Goal: Information Seeking & Learning: Find specific fact

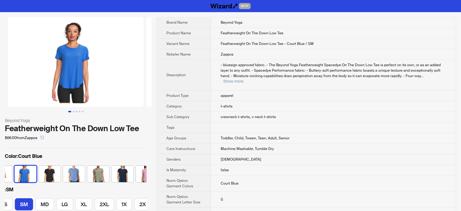
scroll to position [0, 32]
click at [44, 139] on icon "select" at bounding box center [42, 138] width 4 height 4
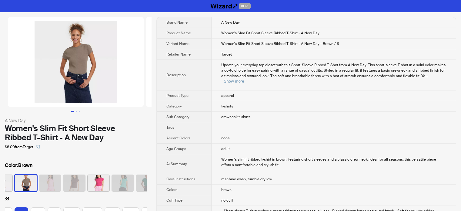
scroll to position [0, 15]
click at [39, 147] on icon "select" at bounding box center [38, 146] width 3 height 3
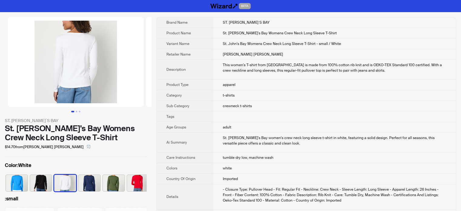
scroll to position [0, 40]
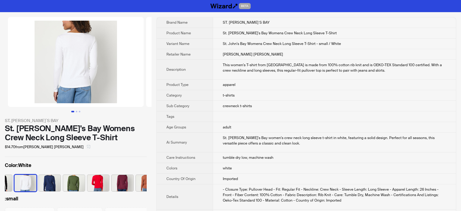
drag, startPoint x: 47, startPoint y: 145, endPoint x: 58, endPoint y: 132, distance: 16.8
click at [87, 145] on icon "select" at bounding box center [88, 146] width 3 height 3
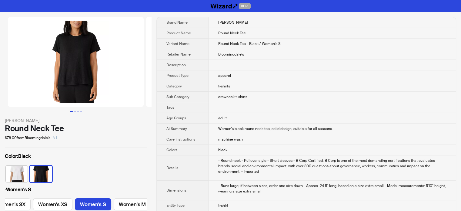
scroll to position [0, 153]
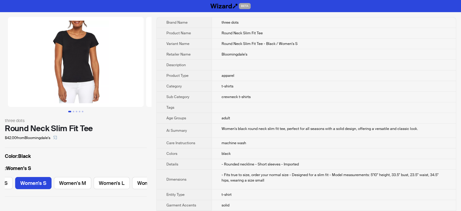
scroll to position [0, 32]
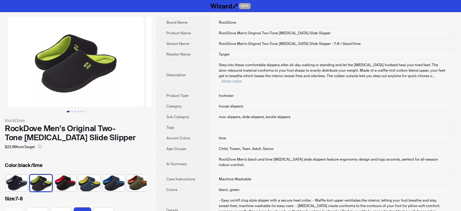
scroll to position [0, 15]
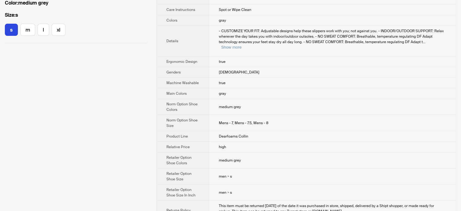
scroll to position [152, 0]
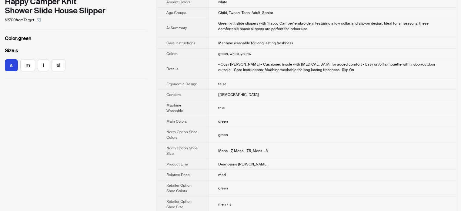
scroll to position [121, 0]
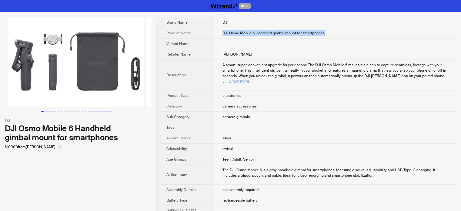
drag, startPoint x: 312, startPoint y: 32, endPoint x: 216, endPoint y: 31, distance: 95.8
click at [216, 31] on td "DJI Osmo Mobile 6 Handheld gimbal mount for smartphones" at bounding box center [335, 33] width 244 height 11
copy span "DJI Osmo Mobile 6 Handheld gimbal mount for smartphones"
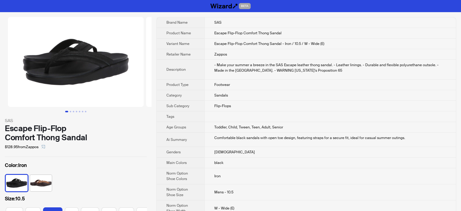
scroll to position [0, 72]
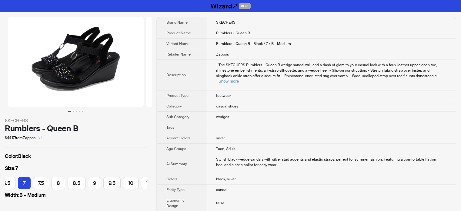
scroll to position [0, 45]
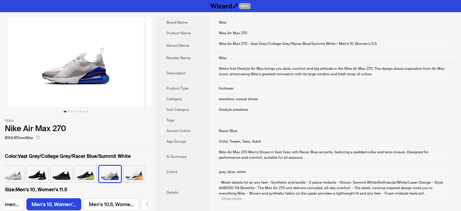
scroll to position [0, 457]
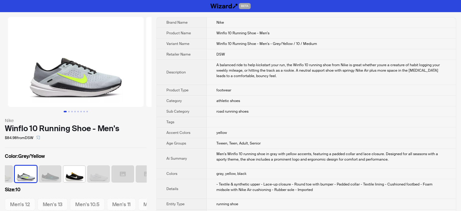
scroll to position [0, 64]
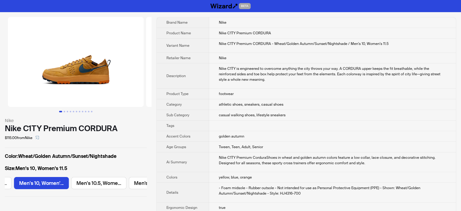
scroll to position [0, 457]
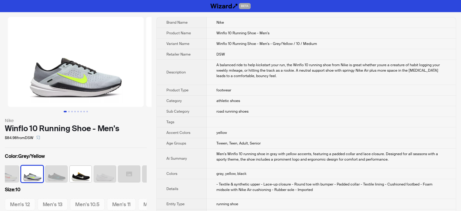
scroll to position [0, 64]
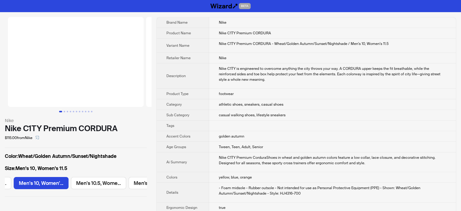
scroll to position [0, 457]
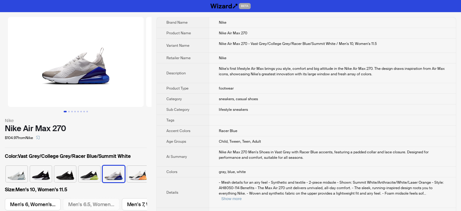
scroll to position [0, 457]
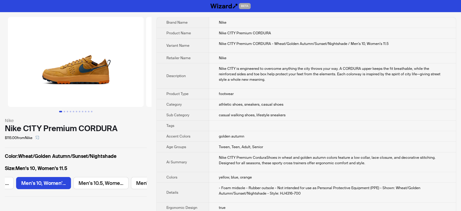
scroll to position [0, 457]
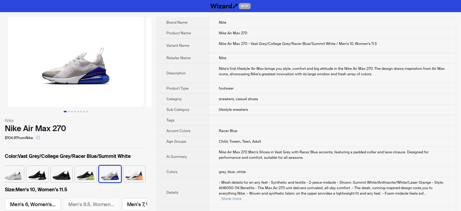
scroll to position [0, 457]
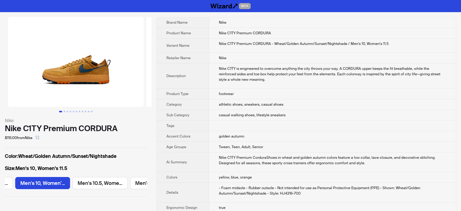
scroll to position [0, 457]
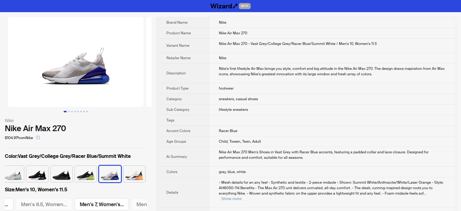
scroll to position [0, 457]
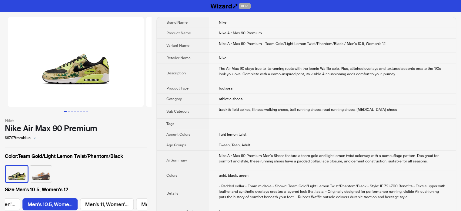
scroll to position [0, 515]
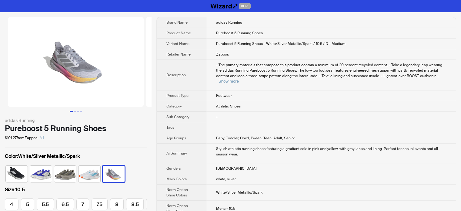
scroll to position [0, 181]
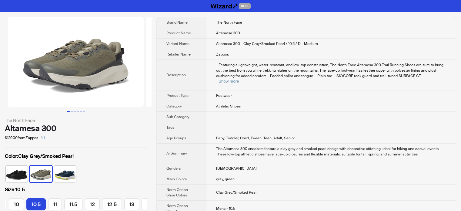
scroll to position [0, 76]
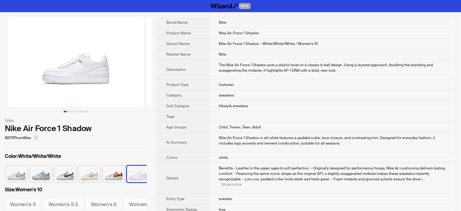
scroll to position [0, 388]
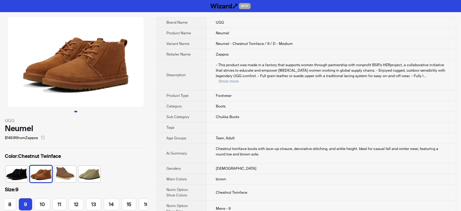
scroll to position [0, 52]
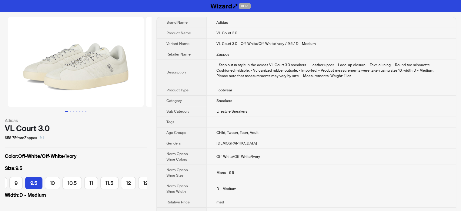
scroll to position [0, 201]
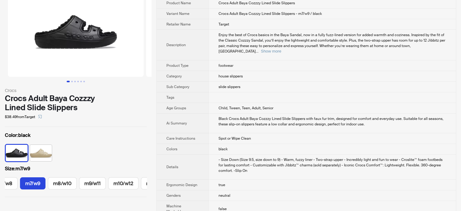
scroll to position [30, 0]
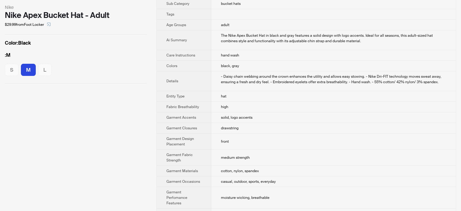
scroll to position [61, 0]
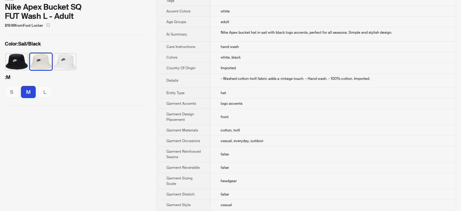
scroll to position [61, 0]
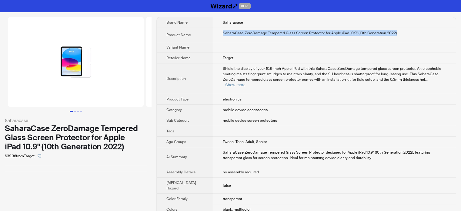
drag, startPoint x: 402, startPoint y: 33, endPoint x: 217, endPoint y: 35, distance: 185.3
click at [217, 35] on td "SaharaCase ZeroDamage Tempered Glass Screen Protector for Apple iPad 10.9" (10t…" at bounding box center [334, 35] width 243 height 14
copy div "SaharaCase ZeroDamage Tempered Glass Screen Protector for Apple iPad 10.9" (10t…"
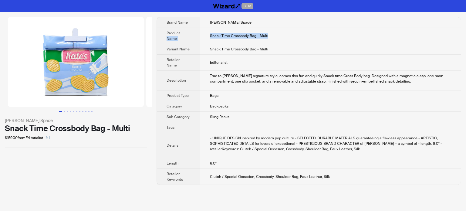
drag, startPoint x: 274, startPoint y: 32, endPoint x: 198, endPoint y: 34, distance: 75.8
click at [198, 34] on tr "Product Name Snack Time Crossbody Bag - Multi" at bounding box center [309, 36] width 304 height 16
click at [266, 42] on td "Snack Time Crossbody Bag - Multi" at bounding box center [330, 36] width 261 height 16
drag, startPoint x: 271, startPoint y: 37, endPoint x: 209, endPoint y: 36, distance: 61.6
click at [209, 36] on td "Snack Time Crossbody Bag - Multi" at bounding box center [330, 36] width 261 height 16
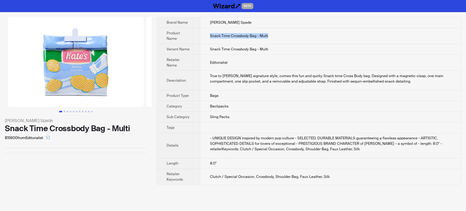
copy span "Snack Time Crossbody Bag - Multi"
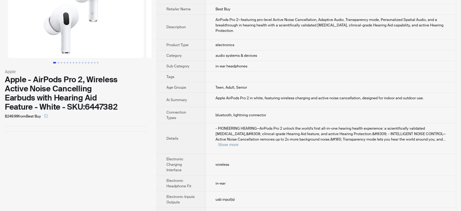
scroll to position [61, 0]
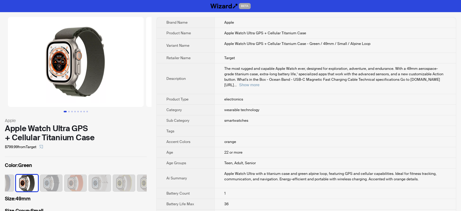
scroll to position [0, 40]
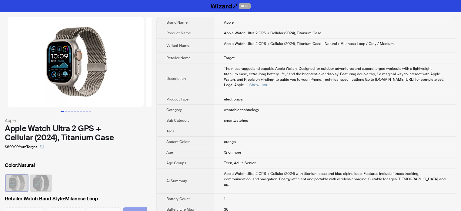
scroll to position [0, 16]
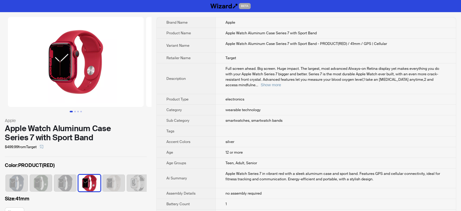
scroll to position [0, 4]
